Goal: Information Seeking & Learning: Learn about a topic

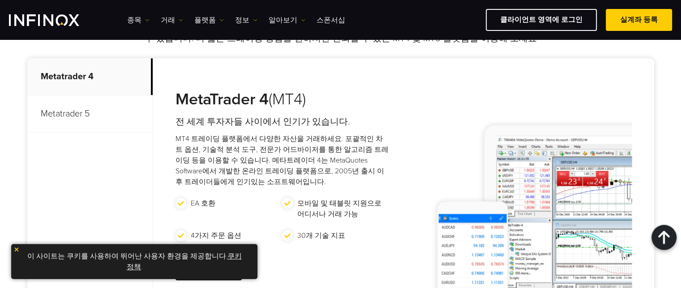
drag, startPoint x: 193, startPoint y: 123, endPoint x: 294, endPoint y: 140, distance: 102.1
click at [294, 140] on div "MetaTrader 4 (MT4) 전 세계 투자자들 사이에서 인기가 있습니다. MT4 트레이딩 플랫폼에서 다양한 자산을 거래하세요. 포괄적인 …" at bounding box center [273, 186] width 240 height 256
click at [294, 140] on p "MT4 트레이딩 플랫폼에서 다양한 자산을 거래하세요. 포괄적인 차트 옵션, 기술적 분석 도구, 전문가 어드바이저를 통한 알고리즘 트레이딩 등을…" at bounding box center [282, 160] width 214 height 54
click at [212, 140] on p "MT4 트레이딩 플랫폼에서 다양한 자산을 거래하세요. 포괄적인 차트 옵션, 기술적 분석 도구, 전문가 어드바이저를 통한 알고리즘 트레이딩 등을…" at bounding box center [282, 160] width 214 height 54
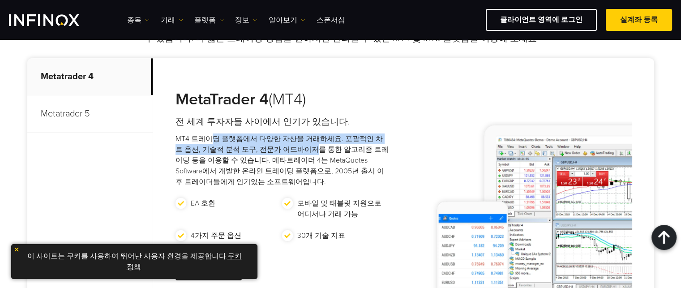
click at [212, 140] on p "MT4 트레이딩 플랫폼에서 다양한 자산을 거래하세요. 포괄적인 차트 옵션, 기술적 분석 도구, 전문가 어드바이저를 통한 알고리즘 트레이딩 등을…" at bounding box center [282, 160] width 214 height 54
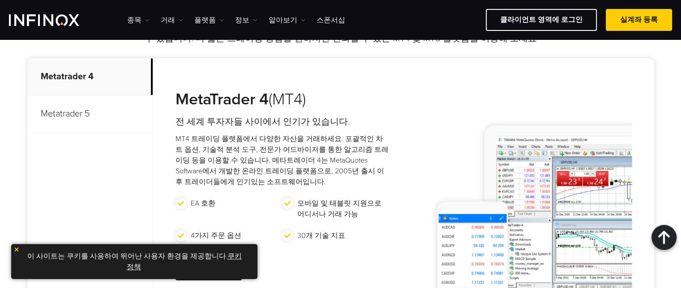
click at [210, 142] on p "MT4 트레이딩 플랫폼에서 다양한 자산을 거래하세요. 포괄적인 차트 옵션, 기술적 분석 도구, 전문가 어드바이저를 통한 알고리즘 트레이딩 등을…" at bounding box center [282, 160] width 214 height 54
click at [209, 152] on p "MT4 트레이딩 플랫폼에서 다양한 자산을 거래하세요. 포괄적인 차트 옵션, 기술적 분석 도구, 전문가 어드바이저를 통한 알고리즘 트레이딩 등을…" at bounding box center [282, 160] width 214 height 54
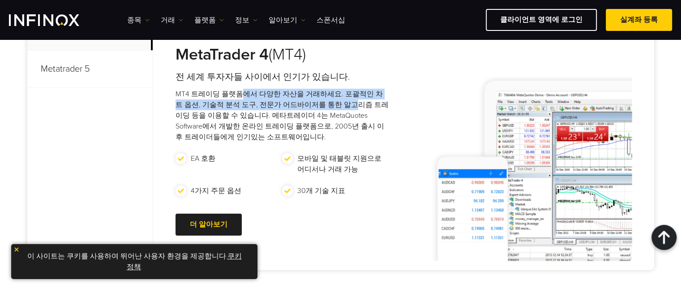
drag, startPoint x: 236, startPoint y: 91, endPoint x: 327, endPoint y: 105, distance: 91.8
click at [327, 105] on p "MT4 트레이딩 플랫폼에서 다양한 자산을 거래하세요. 포괄적인 차트 옵션, 기술적 분석 도구, 전문가 어드바이저를 통한 알고리즘 트레이딩 등을…" at bounding box center [282, 116] width 214 height 54
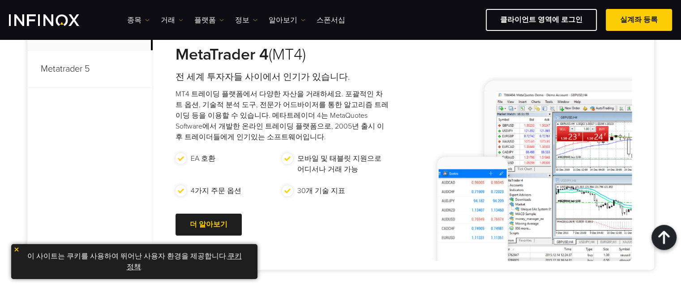
click at [245, 83] on div "MetaTrader 4 (MT4) 전 세계 투자자들 사이에서 인기가 있습니다. MT4 트레이딩 플랫폼에서 다양한 자산을 거래하세요. 포괄적인 …" at bounding box center [273, 141] width 240 height 256
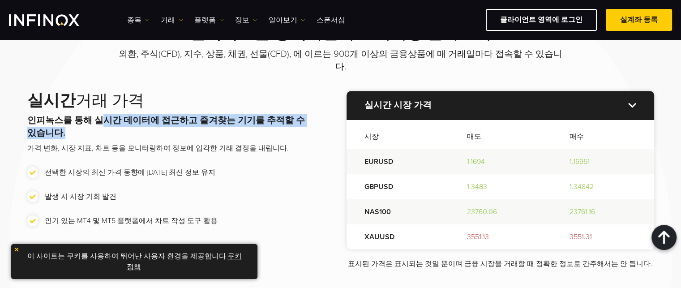
drag, startPoint x: 159, startPoint y: 111, endPoint x: 228, endPoint y: 118, distance: 68.8
click at [228, 118] on p "인피녹스를 통해 실시간 데이터에 접근하고 즐겨찾는 기기를 추적할 수 있습니다." at bounding box center [168, 126] width 283 height 25
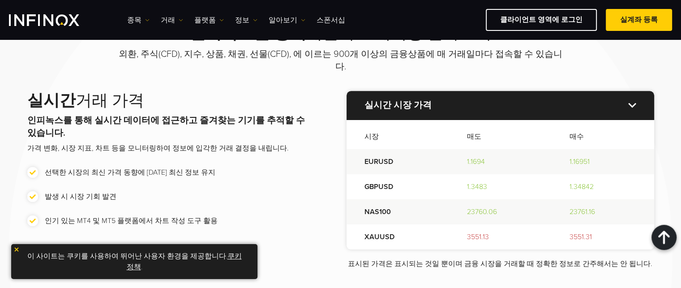
click at [104, 143] on p "가격 변화, 시장 지표, 차트 등을 모니터링하여 정보에 입각한 거래 결정을 내립니다." at bounding box center [168, 148] width 283 height 11
drag, startPoint x: 88, startPoint y: 139, endPoint x: 131, endPoint y: 141, distance: 42.6
click at [124, 143] on p "가격 변화, 시장 지표, 차트 등을 모니터링하여 정보에 입각한 거래 결정을 내립니다." at bounding box center [168, 148] width 283 height 11
click at [131, 141] on div "실시간 거래 가격 인피녹스를 통해 실시간 데이터에 접근하고 즐겨찾는 기기를 추적할 수 있습니다. 가격 변화, 시장 지표, 차트 등을 모니터링하…" at bounding box center [168, 180] width 283 height 178
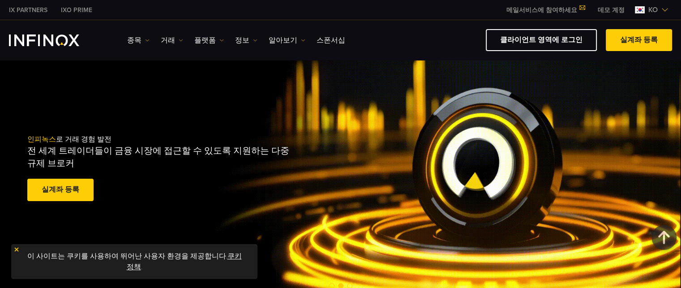
drag, startPoint x: 338, startPoint y: 179, endPoint x: 272, endPoint y: -14, distance: 204.0
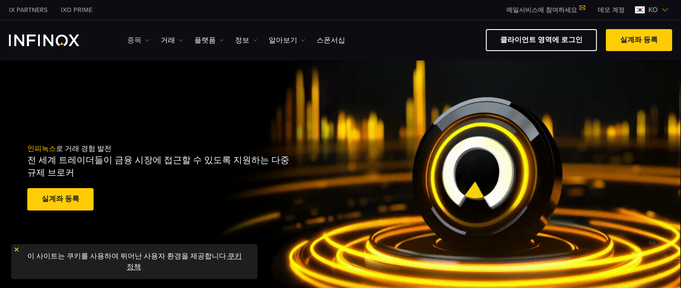
click at [140, 37] on link "종목" at bounding box center [138, 40] width 22 height 11
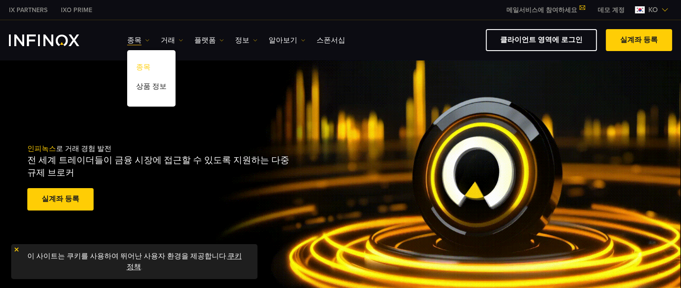
click at [143, 68] on link "종목" at bounding box center [151, 68] width 48 height 19
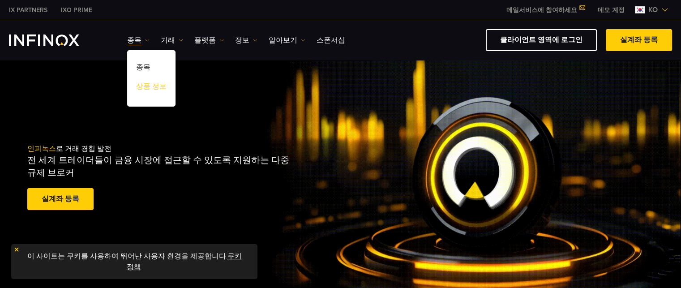
click at [146, 81] on link "상품 정보" at bounding box center [151, 87] width 48 height 19
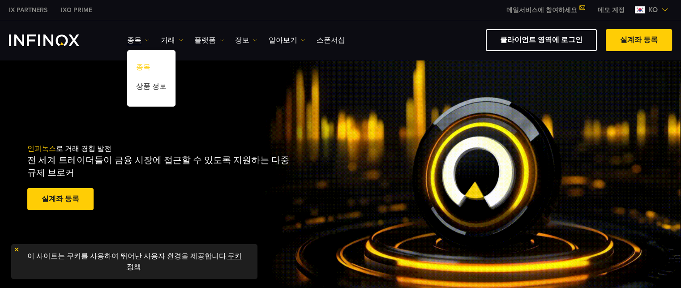
click at [145, 66] on link "종목" at bounding box center [151, 68] width 48 height 19
